Goal: Transaction & Acquisition: Purchase product/service

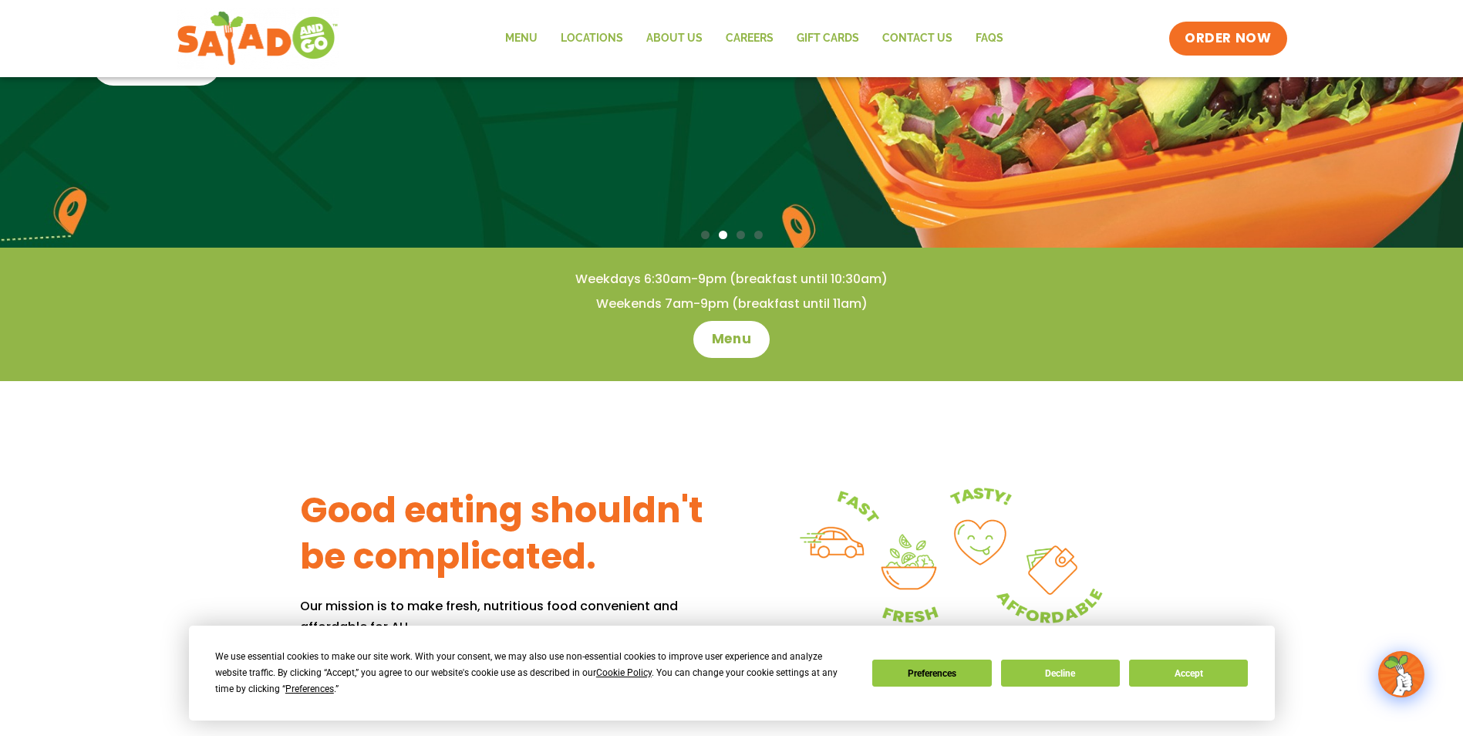
scroll to position [386, 0]
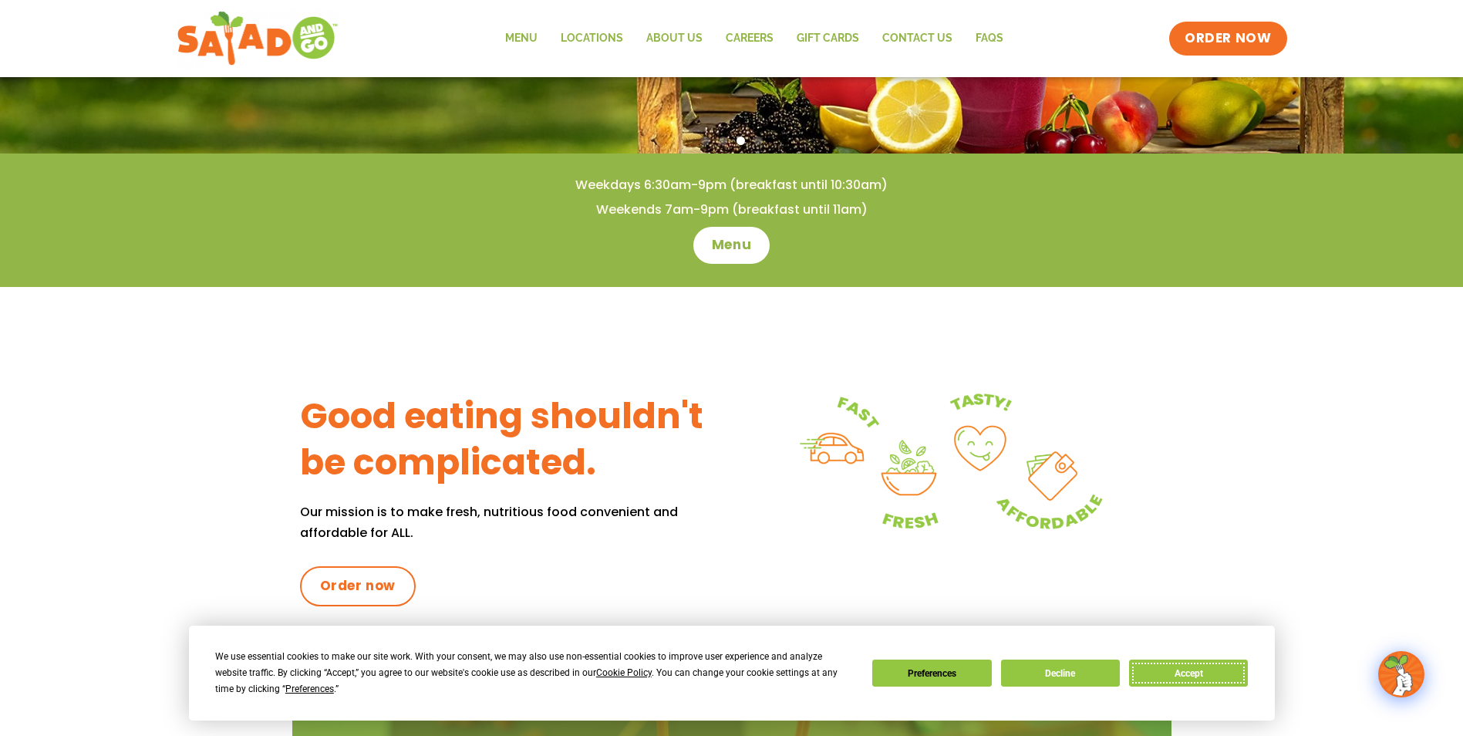
click at [1194, 670] on button "Accept" at bounding box center [1188, 673] width 119 height 27
click at [1194, 670] on div "Good eating shouldn't be complicated. Our mission is to make fresh, nutritious …" at bounding box center [731, 492] width 1463 height 410
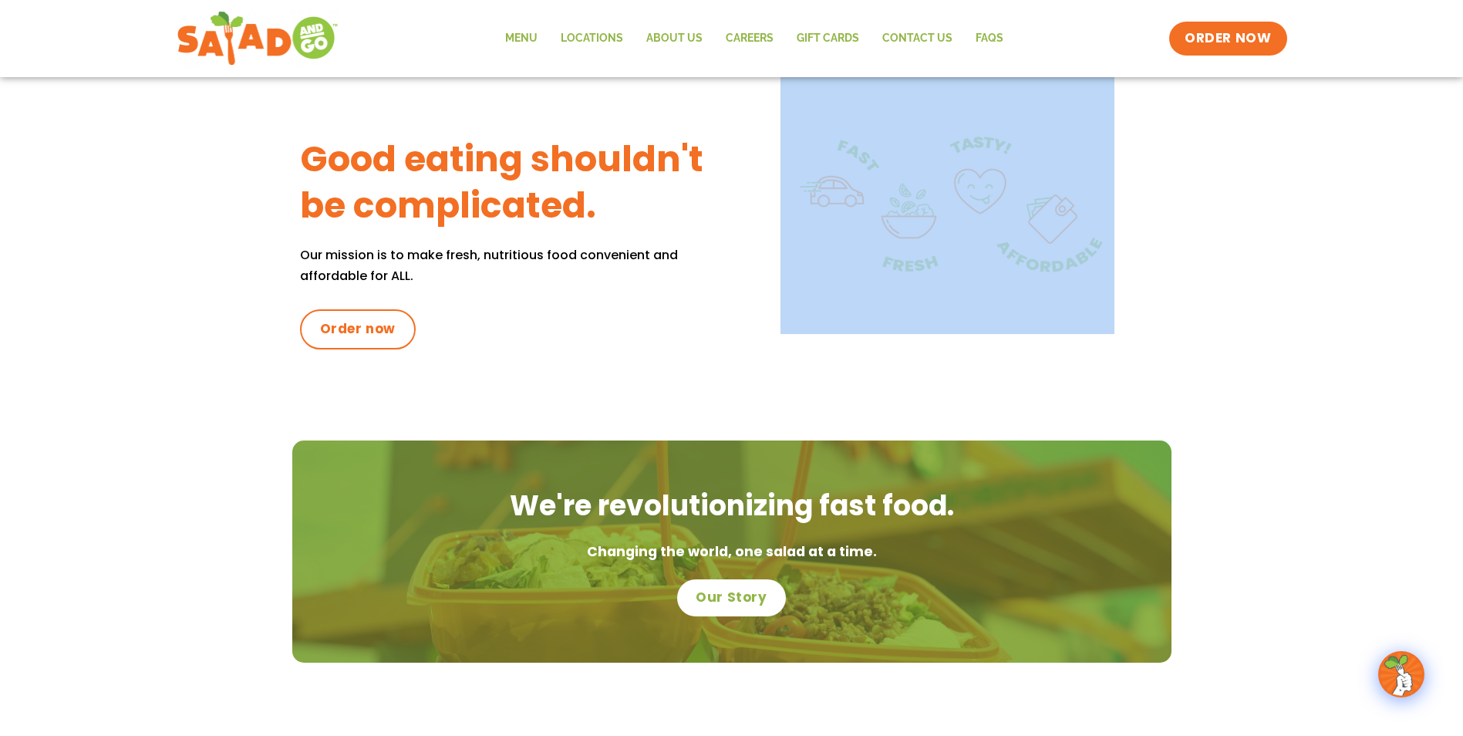
scroll to position [464, 0]
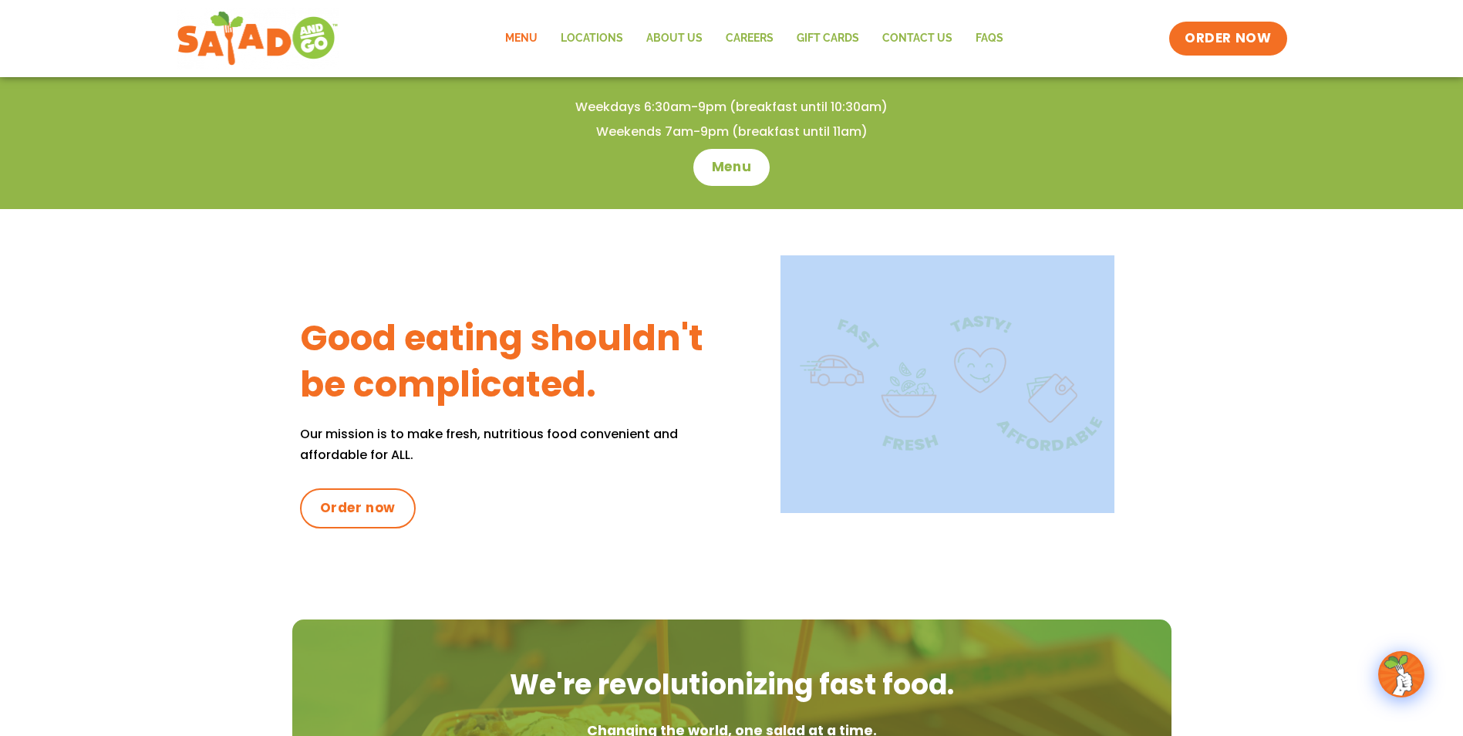
click at [525, 39] on link "Menu" at bounding box center [522, 38] width 56 height 35
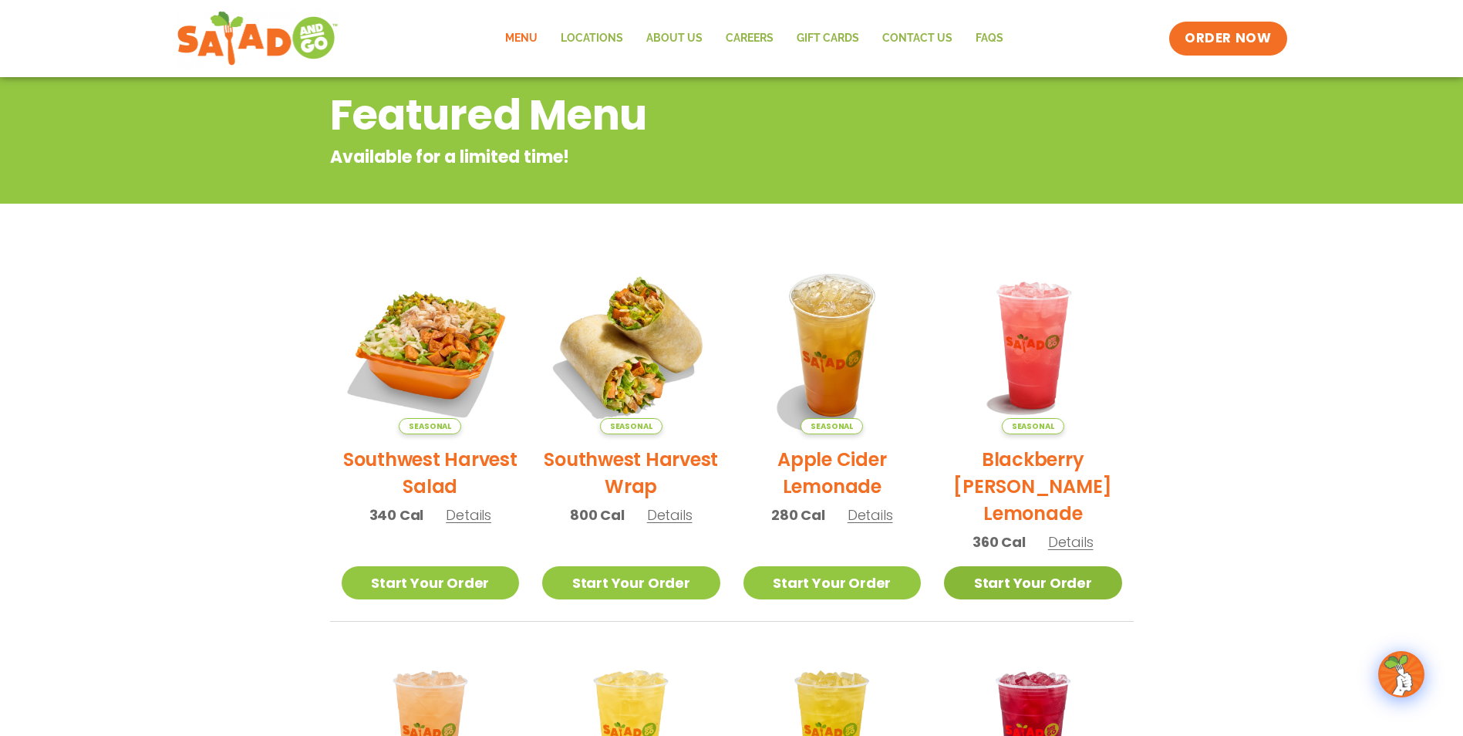
scroll to position [177, 0]
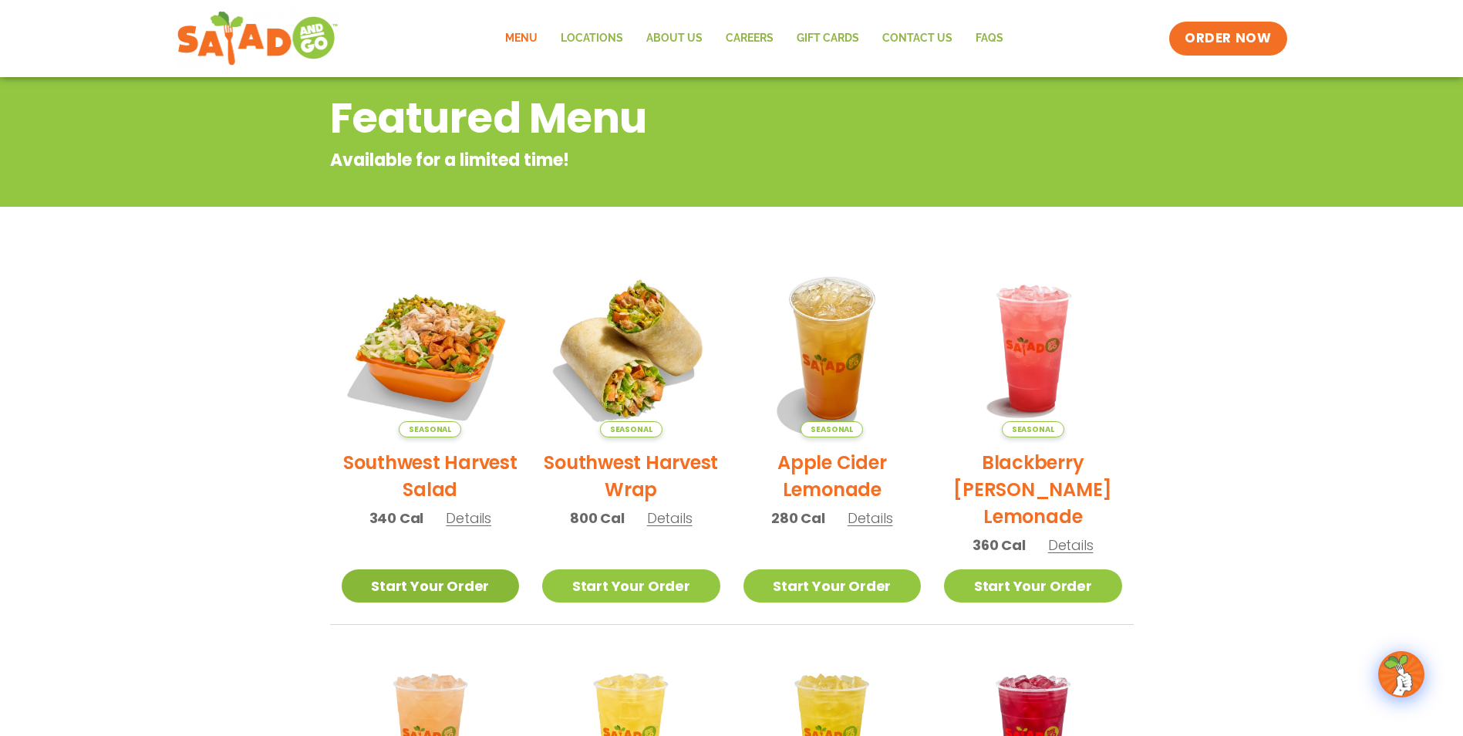
click at [437, 584] on link "Start Your Order" at bounding box center [431, 585] width 178 height 33
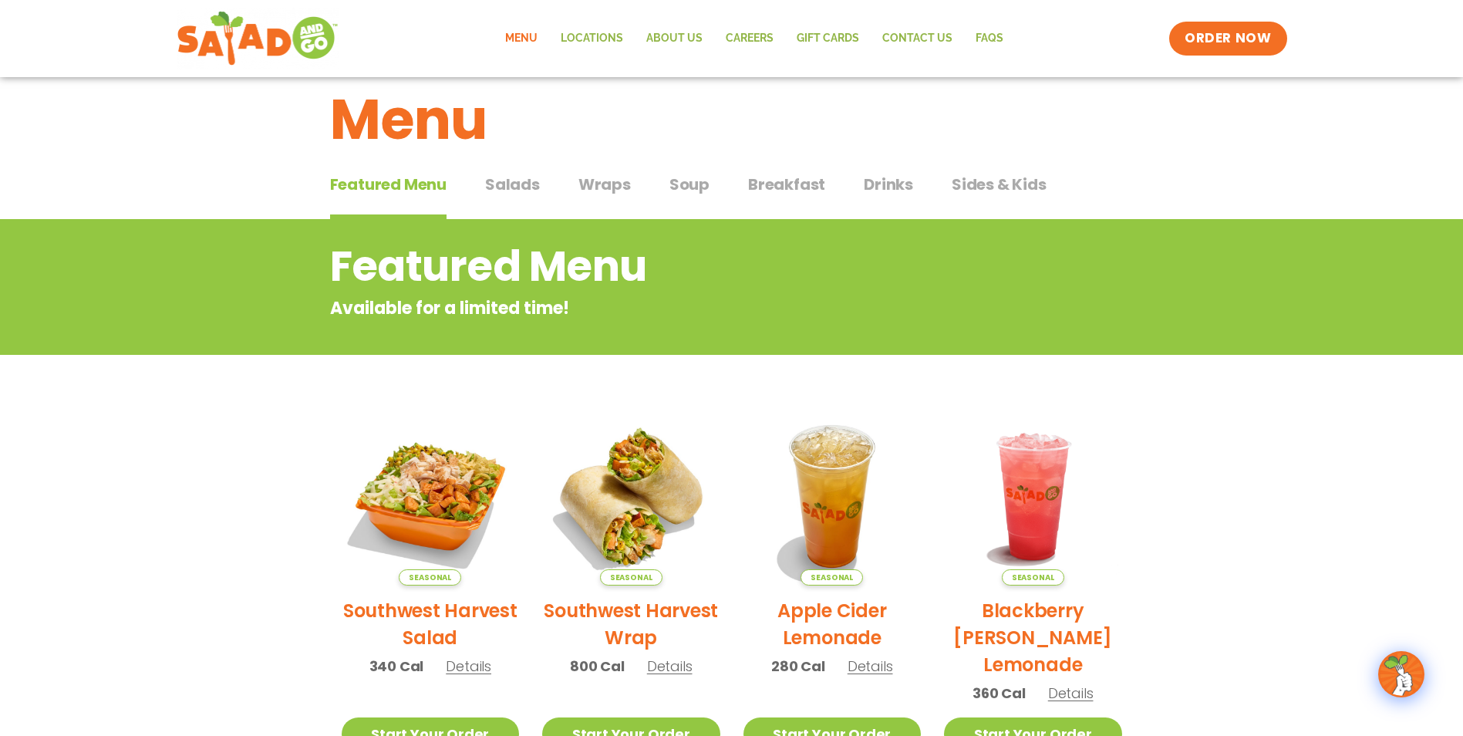
scroll to position [22, 0]
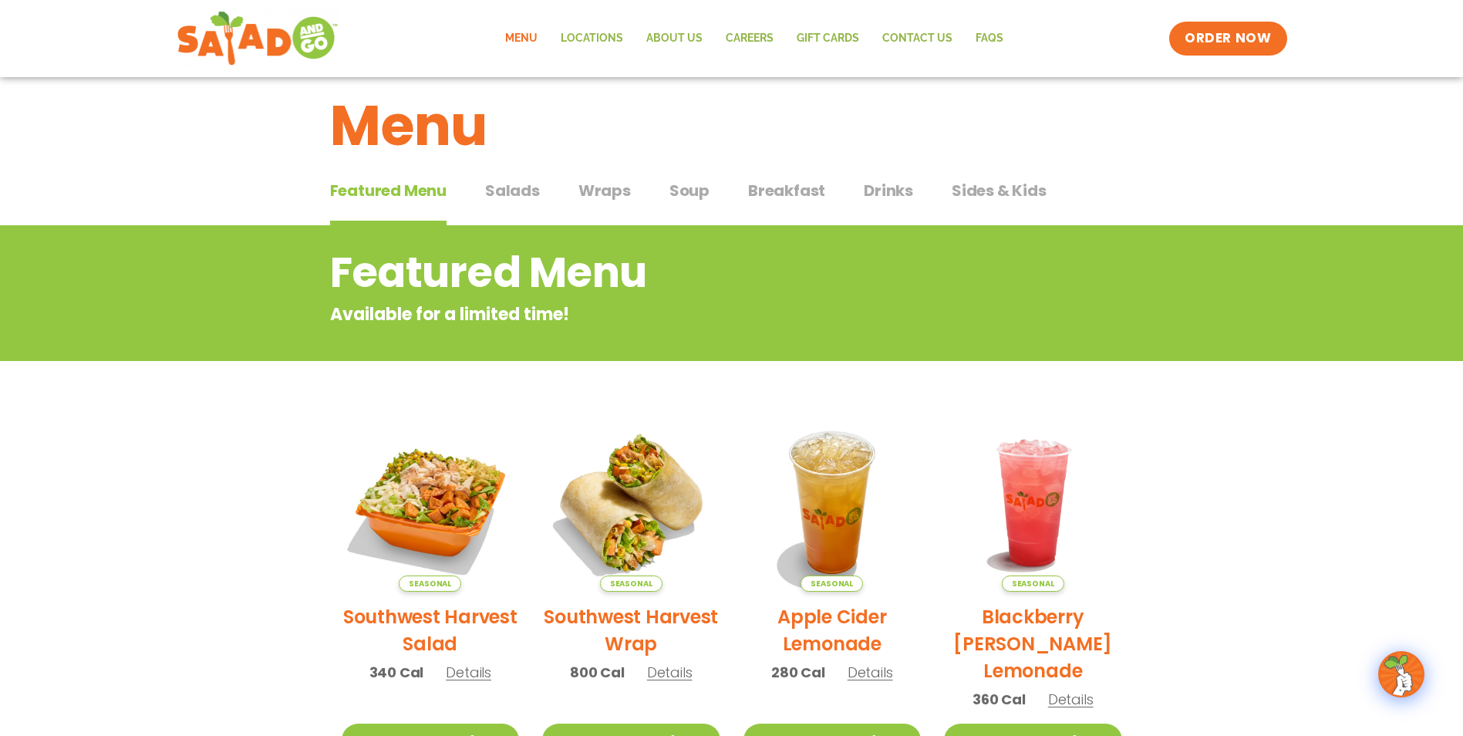
click at [519, 188] on span "Salads" at bounding box center [512, 190] width 55 height 23
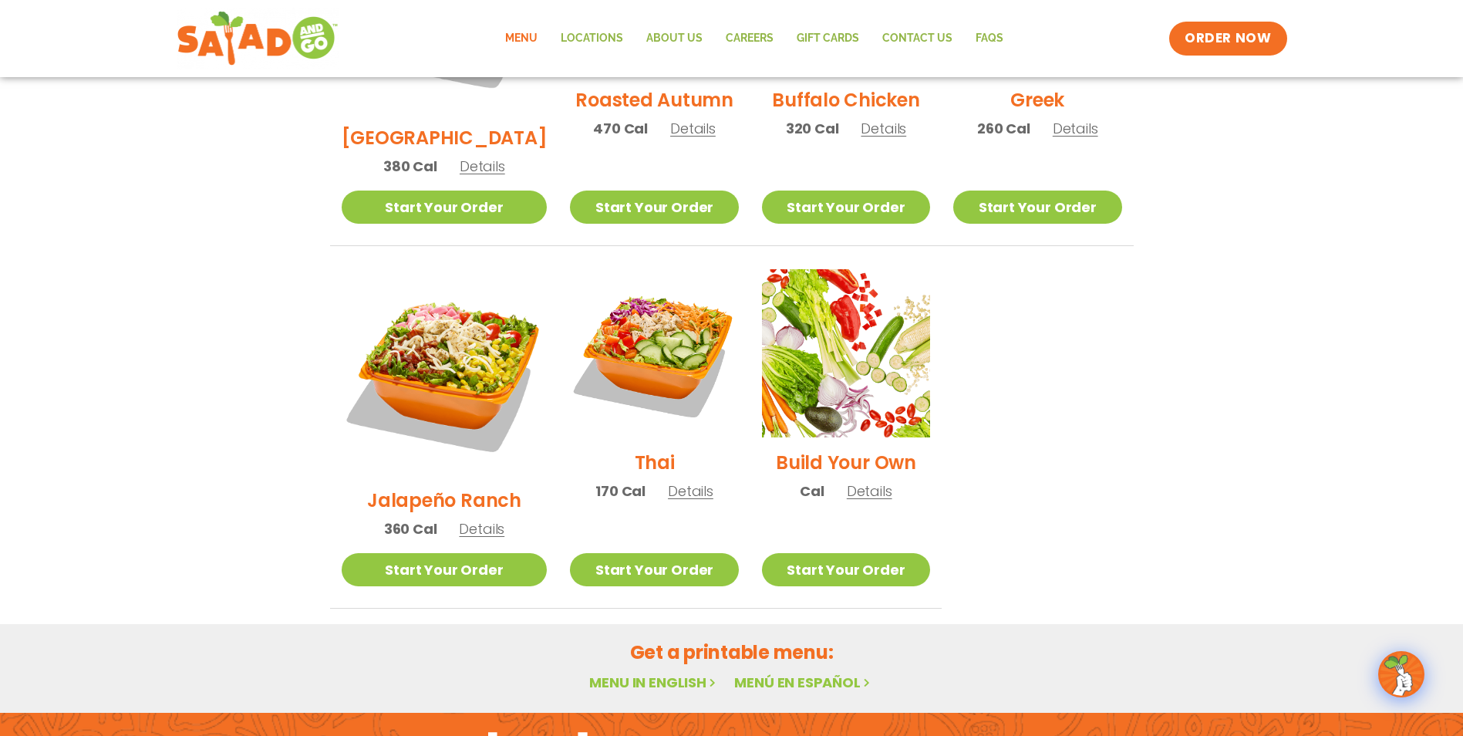
scroll to position [1003, 0]
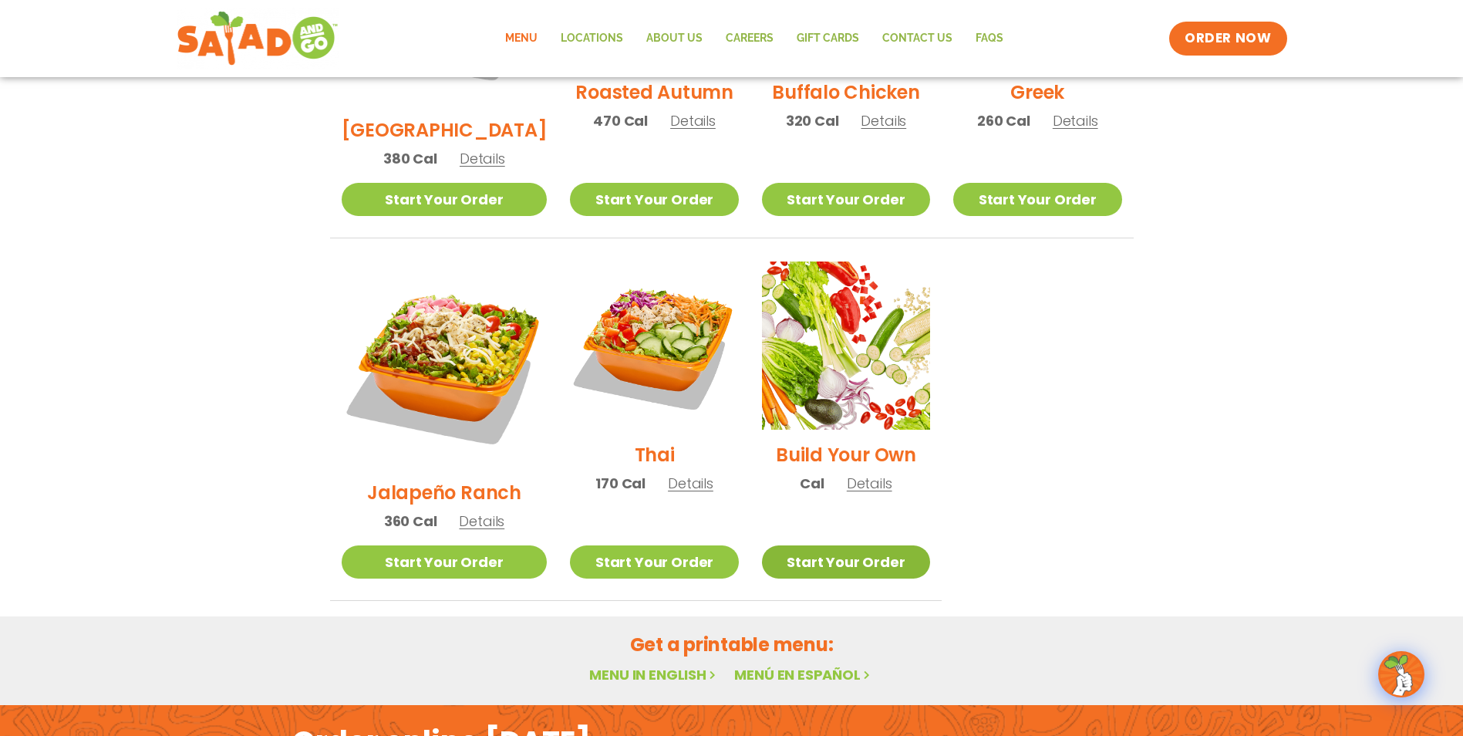
click at [840, 545] on link "Start Your Order" at bounding box center [846, 561] width 168 height 33
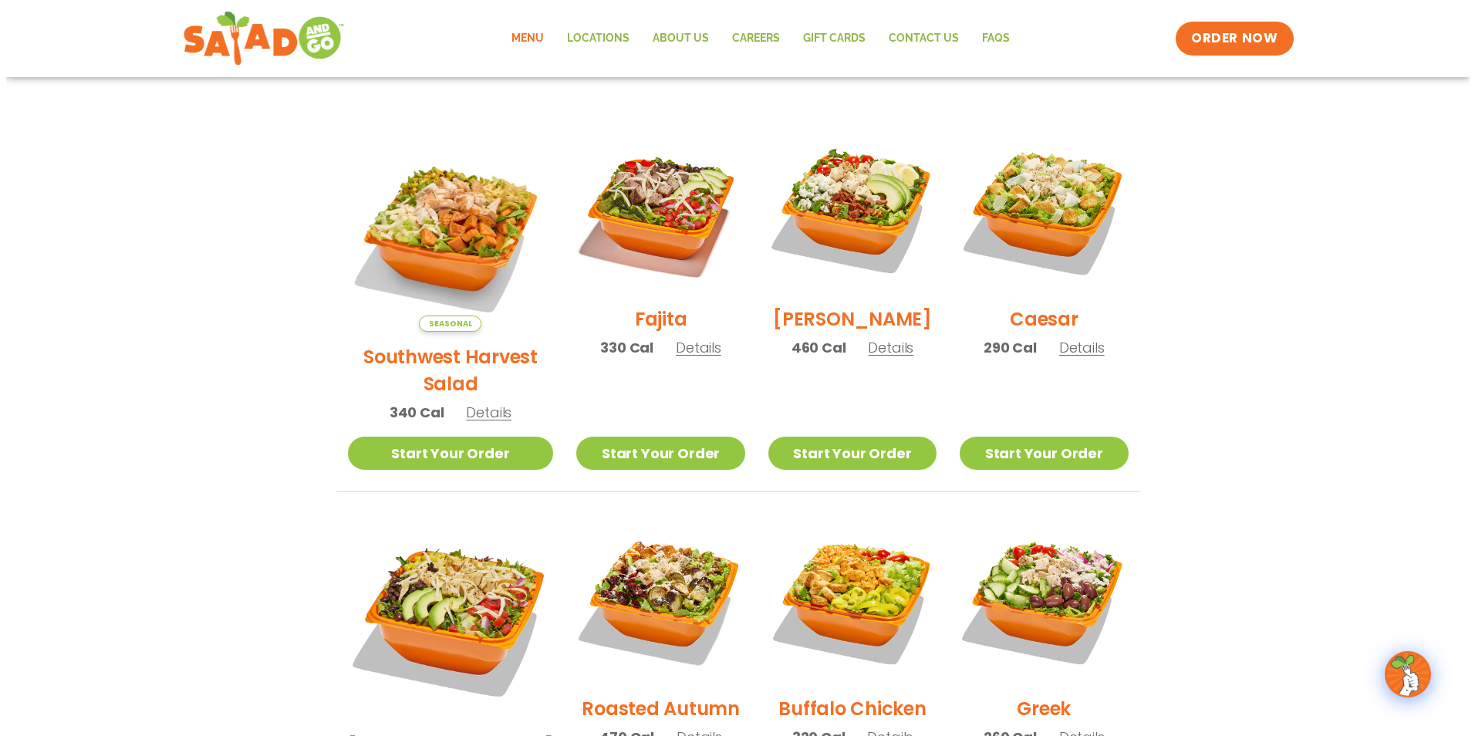
scroll to position [386, 0]
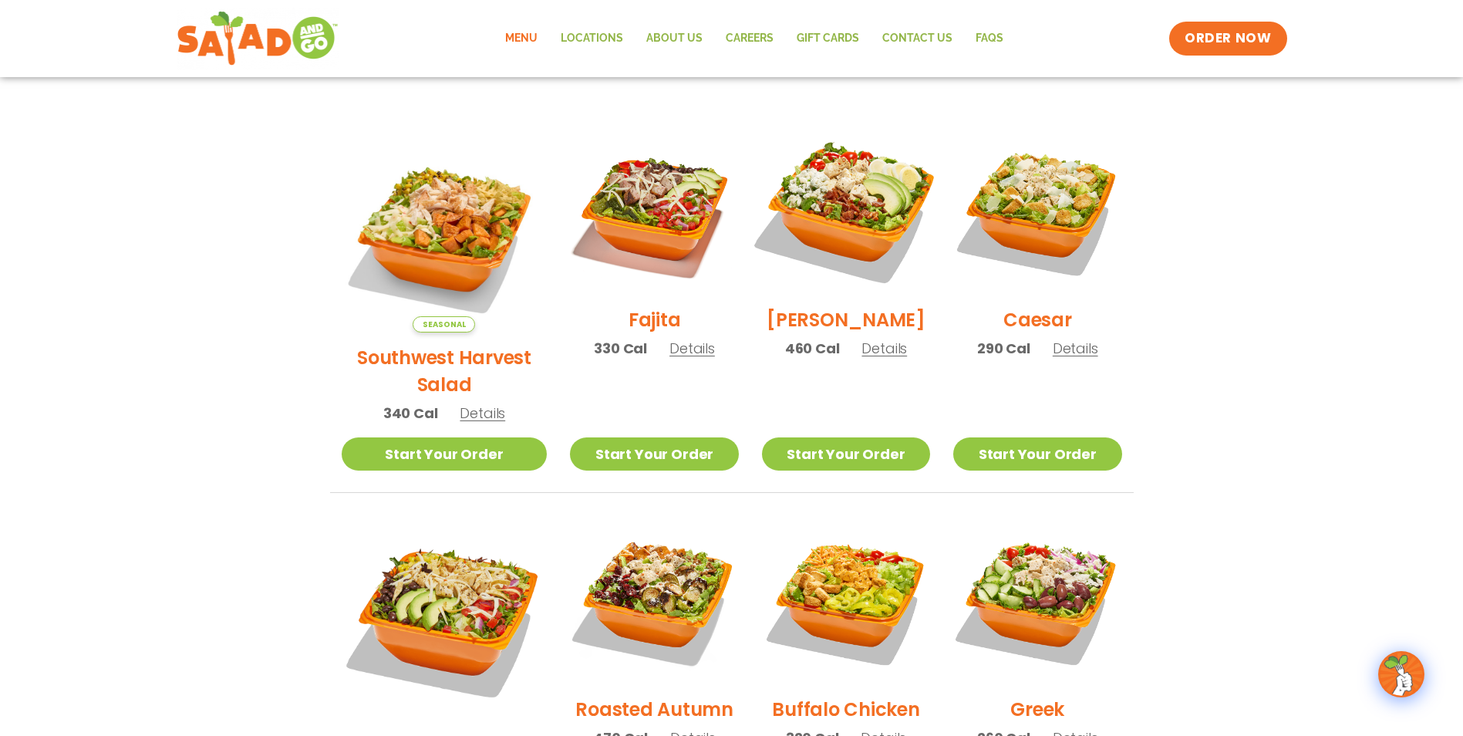
click at [861, 251] on img at bounding box center [846, 210] width 197 height 197
